Goal: Task Accomplishment & Management: Complete application form

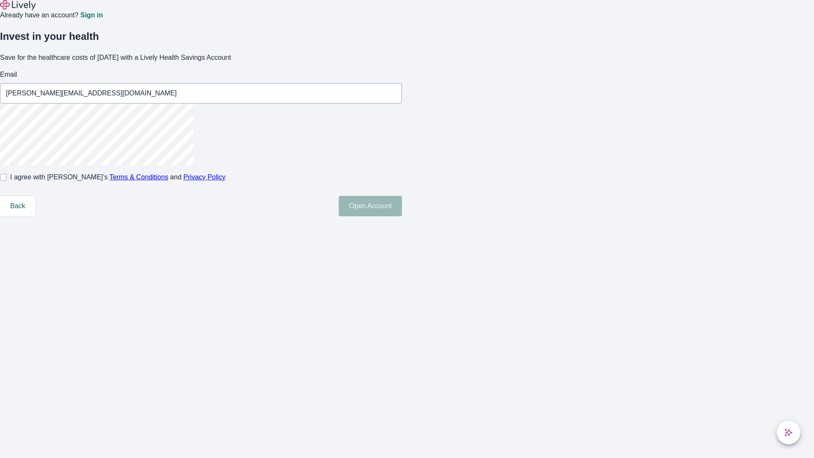
click at [7, 181] on input "I agree with Lively’s Terms & Conditions and Privacy Policy" at bounding box center [3, 177] width 7 height 7
checkbox input "true"
click at [402, 216] on button "Open Account" at bounding box center [370, 206] width 63 height 20
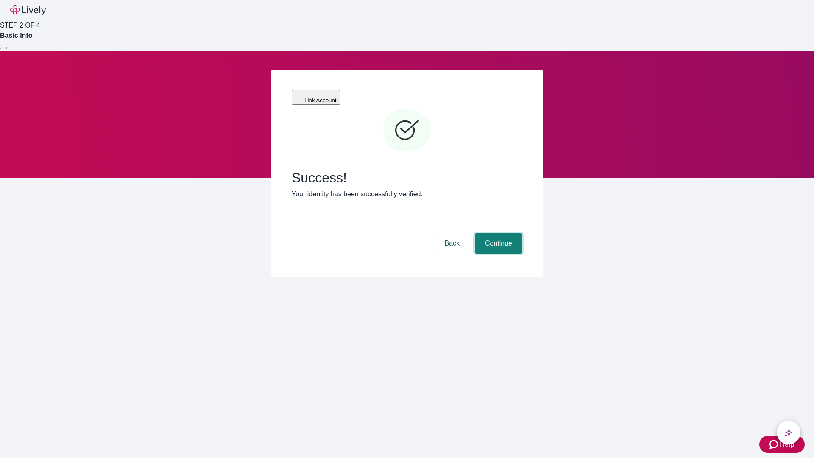
click at [498, 233] on button "Continue" at bounding box center [499, 243] width 48 height 20
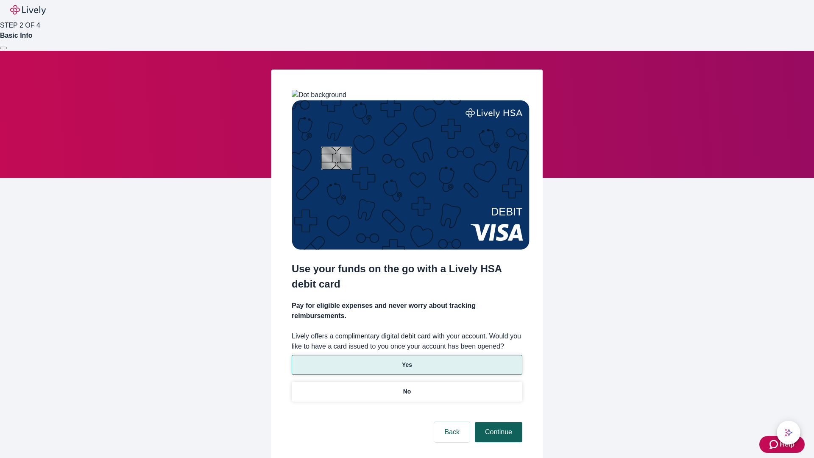
click at [407, 387] on p "No" at bounding box center [407, 391] width 8 height 9
click at [498, 422] on button "Continue" at bounding box center [499, 432] width 48 height 20
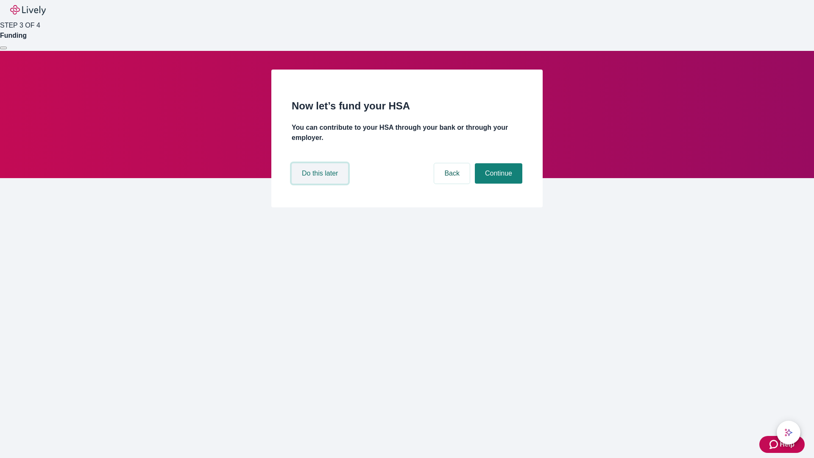
click at [321, 184] on button "Do this later" at bounding box center [320, 173] width 56 height 20
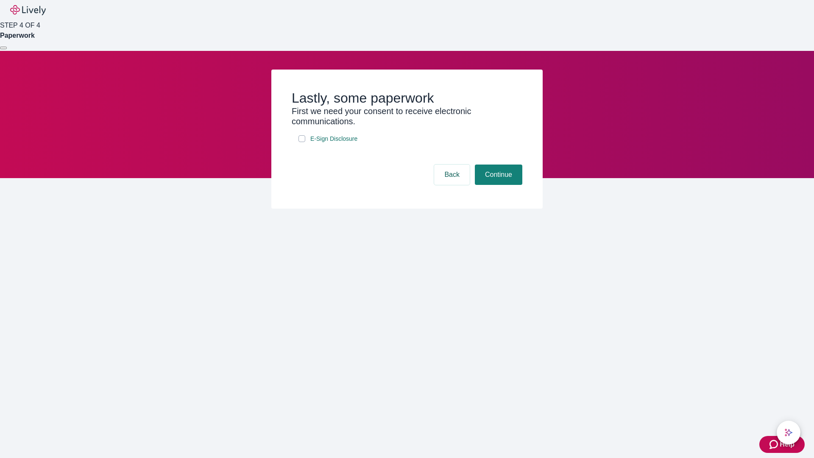
click at [302, 142] on input "E-Sign Disclosure" at bounding box center [302, 138] width 7 height 7
checkbox input "true"
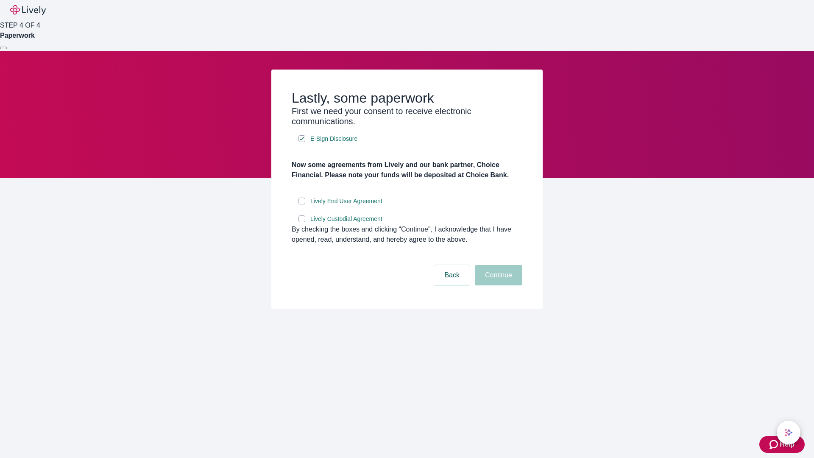
click at [302, 204] on input "Lively End User Agreement" at bounding box center [302, 201] width 7 height 7
checkbox input "true"
click at [302, 222] on input "Lively Custodial Agreement" at bounding box center [302, 219] width 7 height 7
checkbox input "true"
click at [498, 285] on button "Continue" at bounding box center [499, 275] width 48 height 20
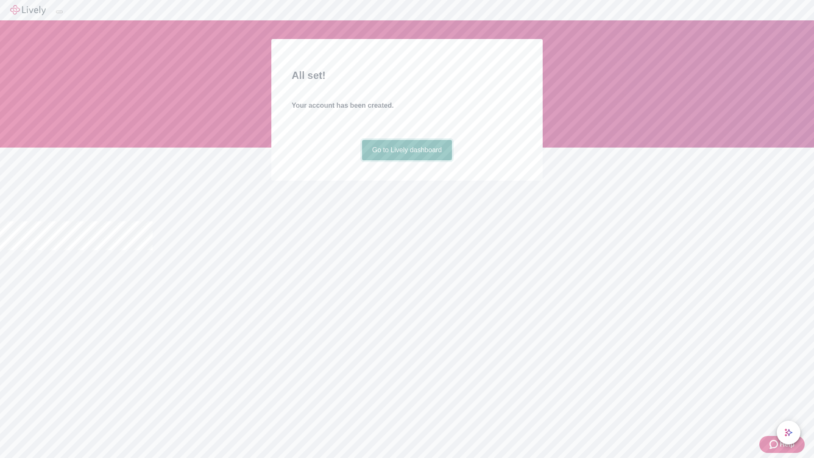
click at [407, 160] on link "Go to Lively dashboard" at bounding box center [407, 150] width 90 height 20
